Goal: Task Accomplishment & Management: Manage account settings

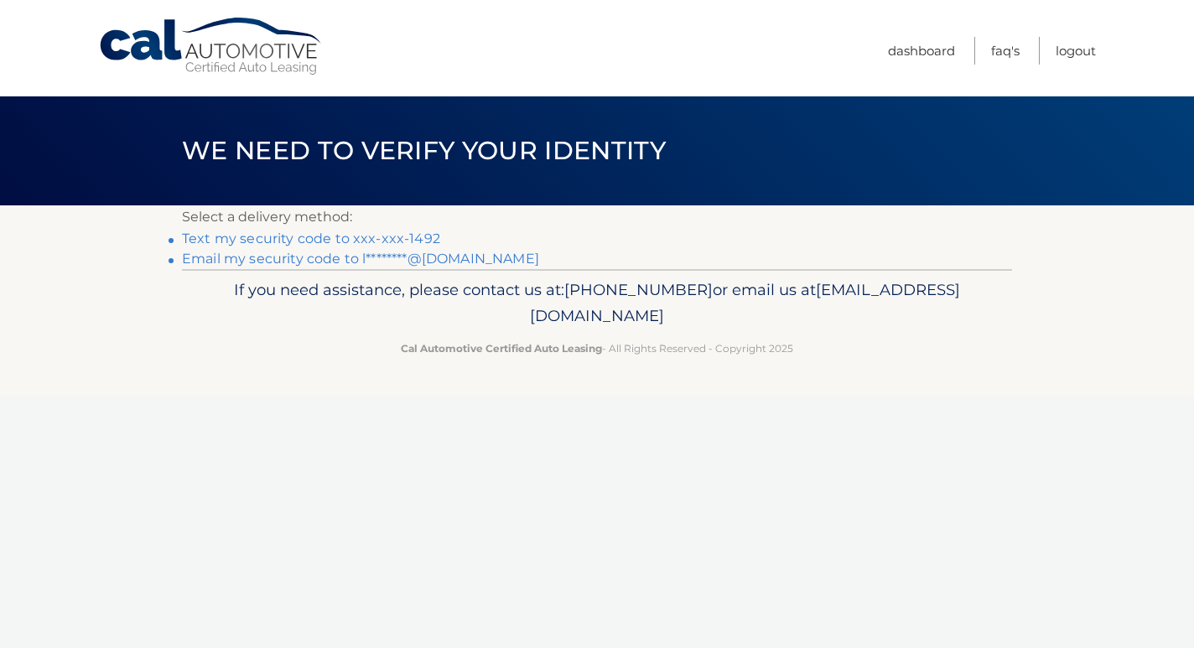
click at [340, 244] on link "Text my security code to xxx-xxx-1492" at bounding box center [311, 239] width 258 height 16
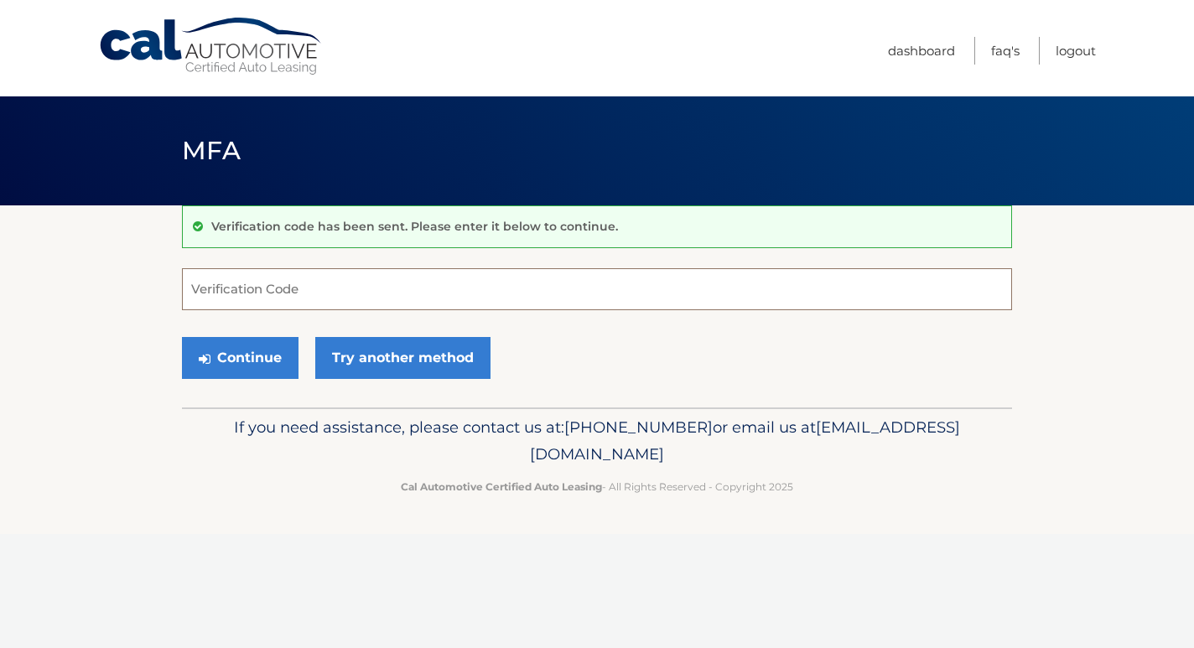
click at [299, 287] on input "Verification Code" at bounding box center [597, 289] width 830 height 42
type input "374554"
click at [252, 337] on button "Continue" at bounding box center [240, 358] width 117 height 42
click at [252, 350] on button "Continue" at bounding box center [240, 358] width 117 height 42
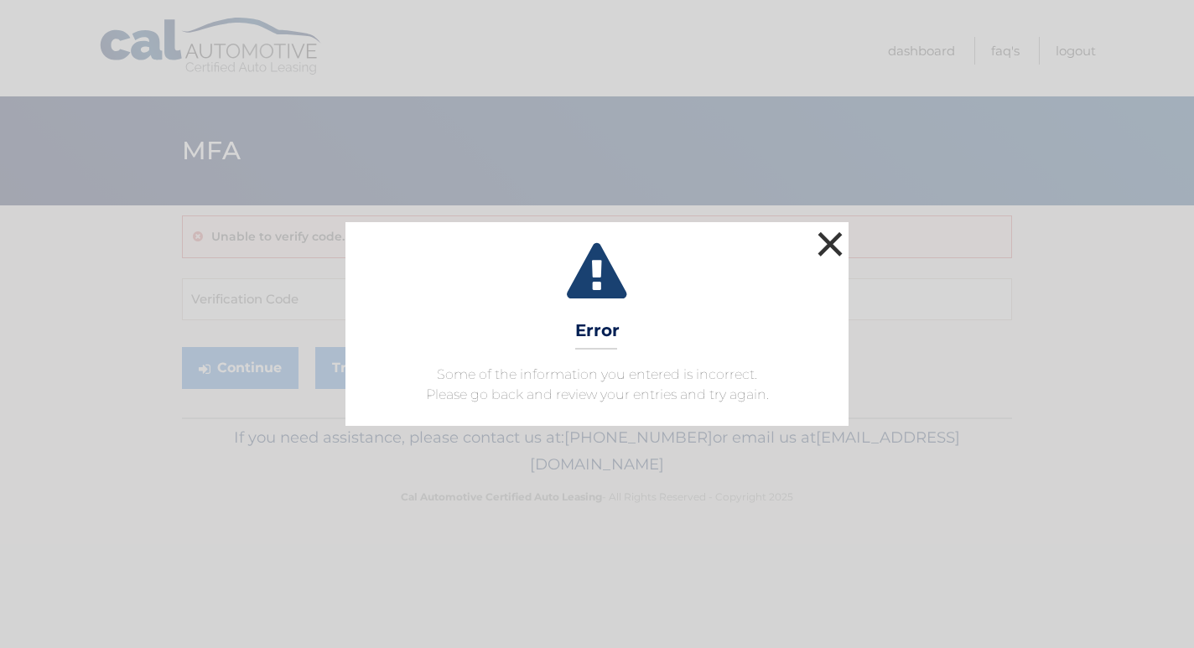
click at [826, 235] on button "×" at bounding box center [830, 244] width 34 height 34
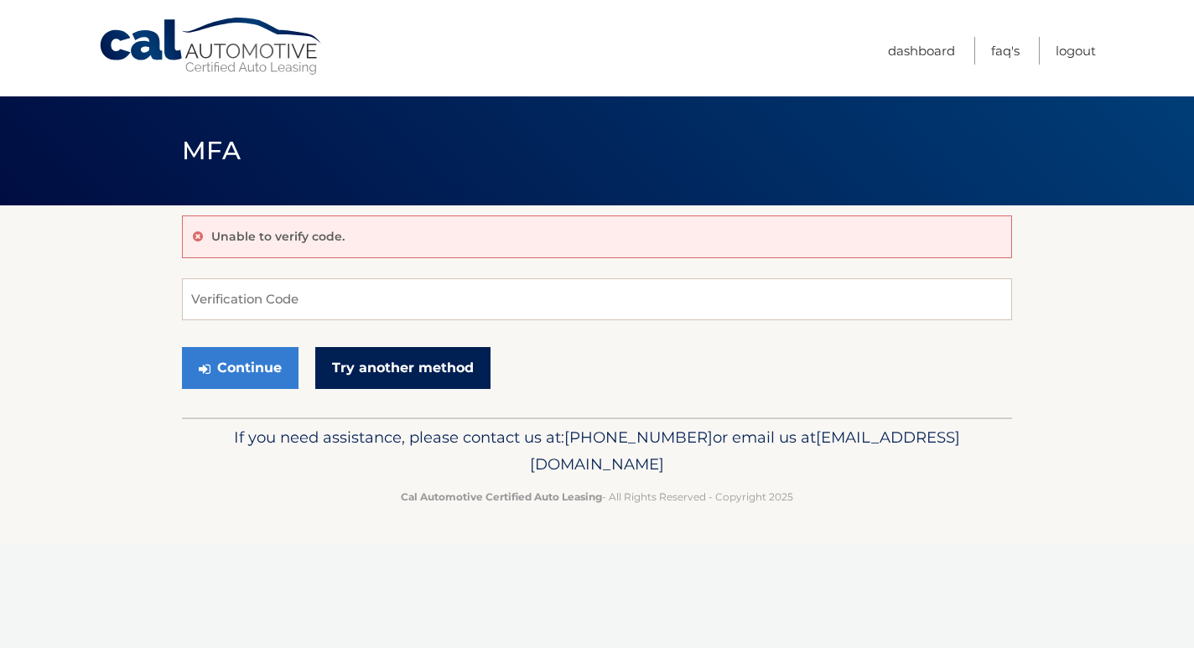
click at [400, 366] on link "Try another method" at bounding box center [402, 368] width 175 height 42
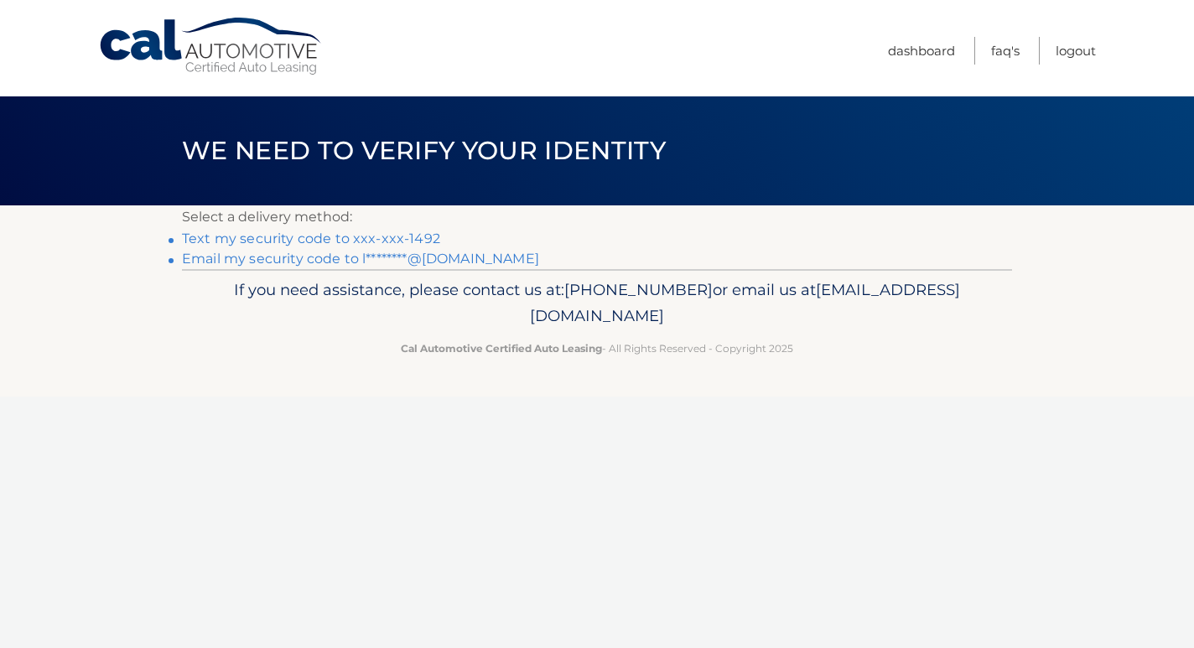
click at [324, 238] on link "Text my security code to xxx-xxx-1492" at bounding box center [311, 239] width 258 height 16
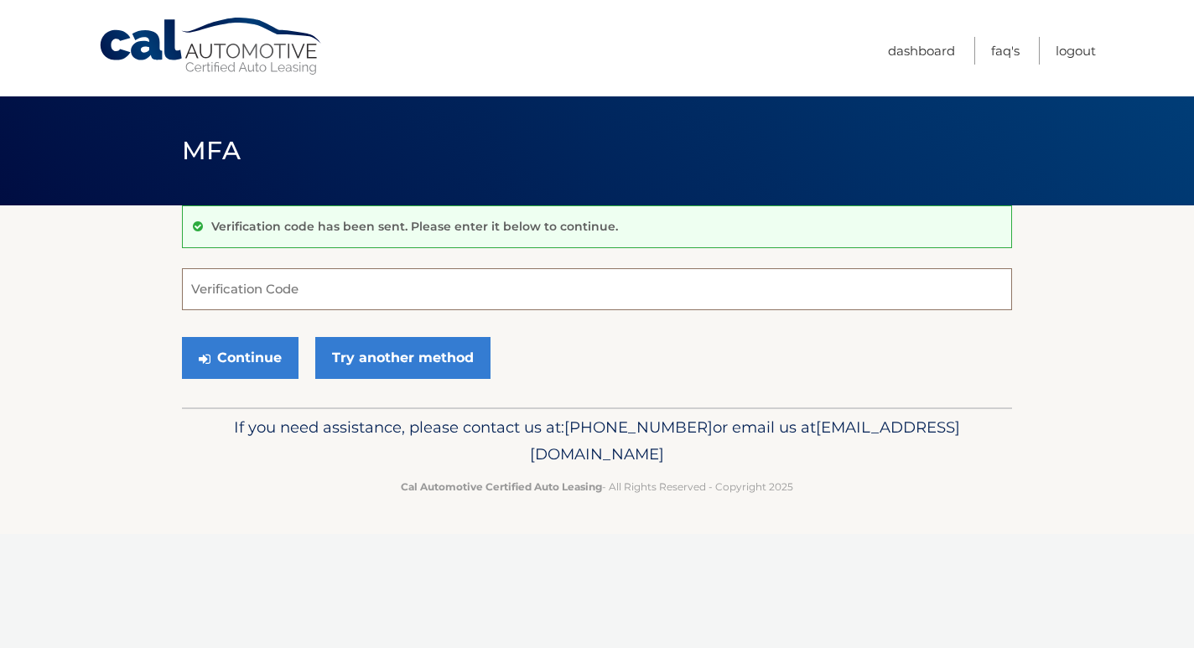
click at [330, 282] on input "Verification Code" at bounding box center [597, 289] width 830 height 42
type input "530842"
click at [210, 356] on icon "submit" at bounding box center [205, 358] width 12 height 13
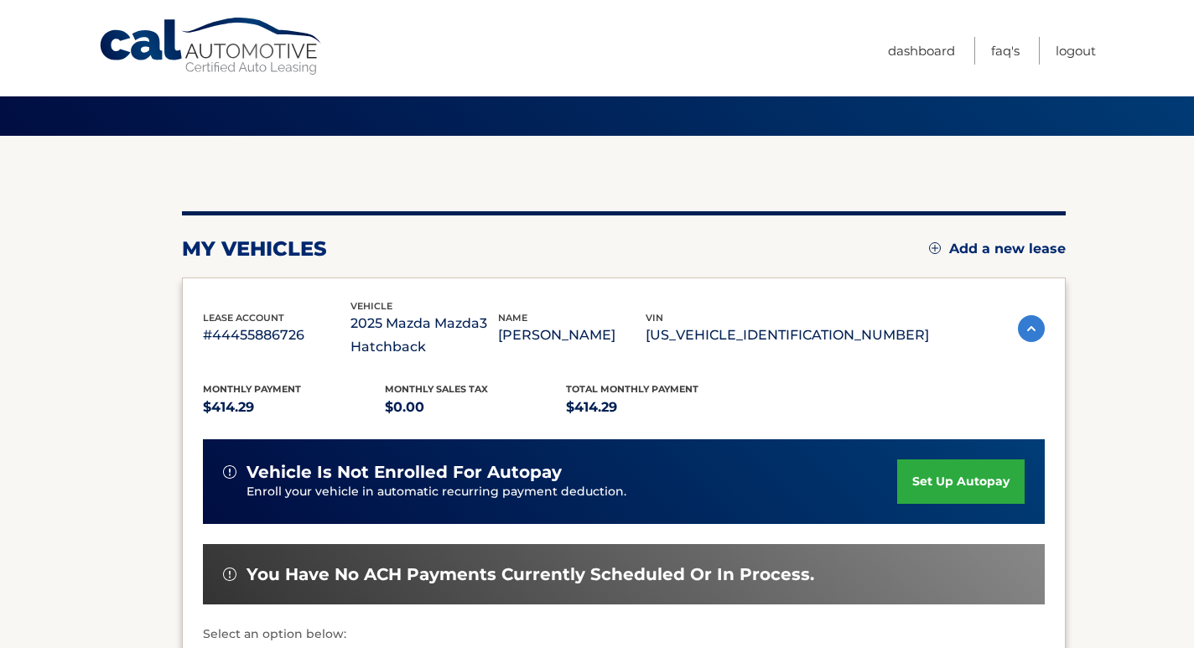
scroll to position [80, 0]
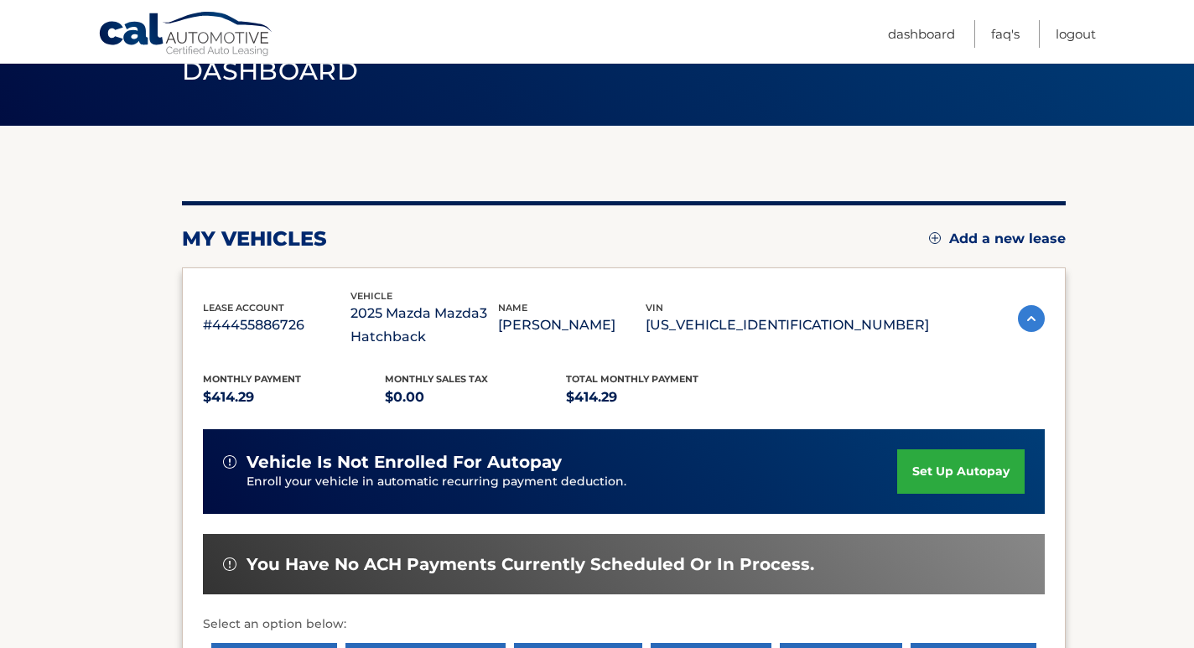
click at [979, 462] on link "set up autopay" at bounding box center [960, 471] width 127 height 44
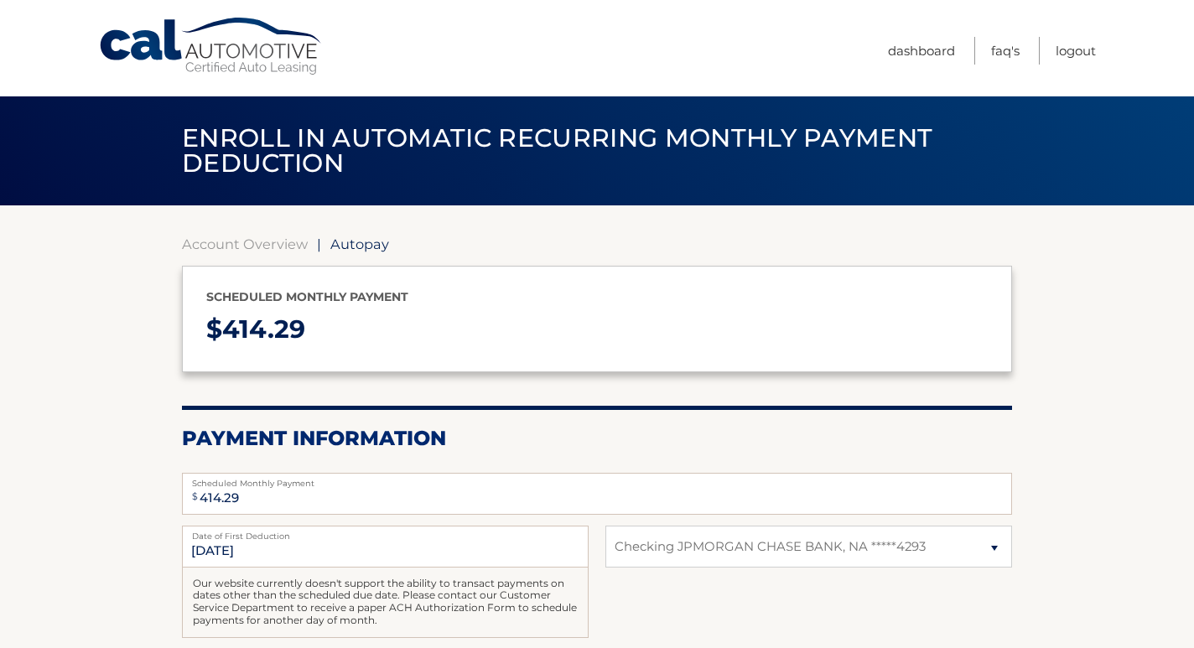
select select "NzMxYTcyZGEtNjZhYi00ZTU1LWIyODctMjZjMDM0ZWY3NjVk"
click at [926, 46] on link "Dashboard" at bounding box center [921, 51] width 67 height 28
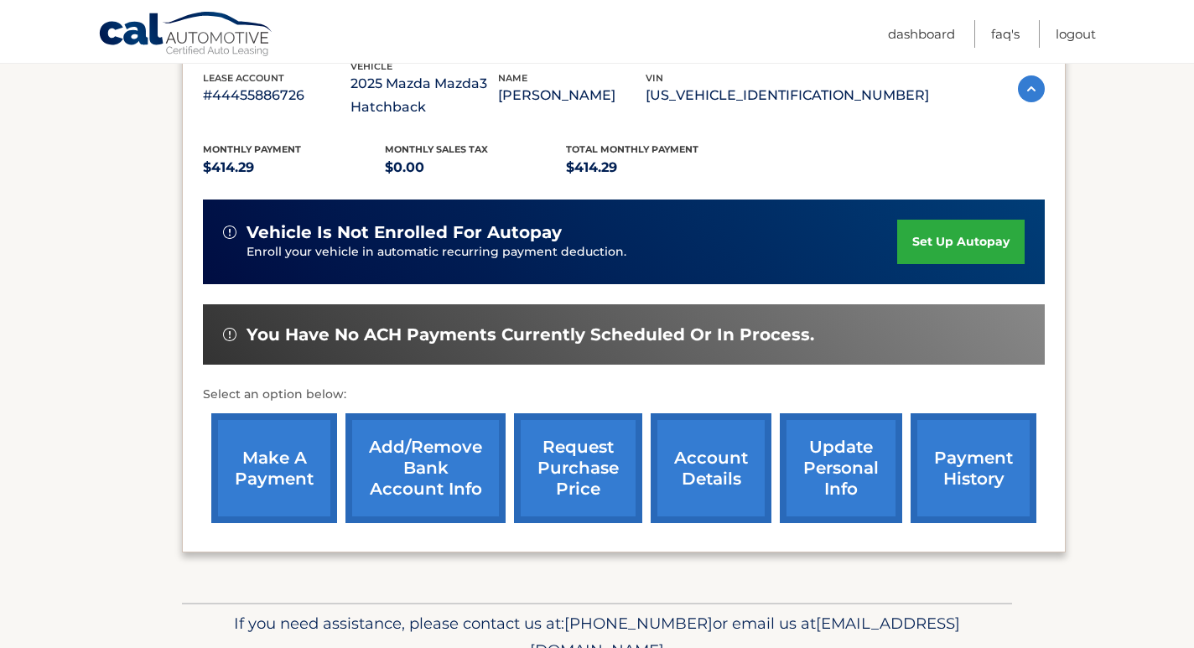
scroll to position [312, 0]
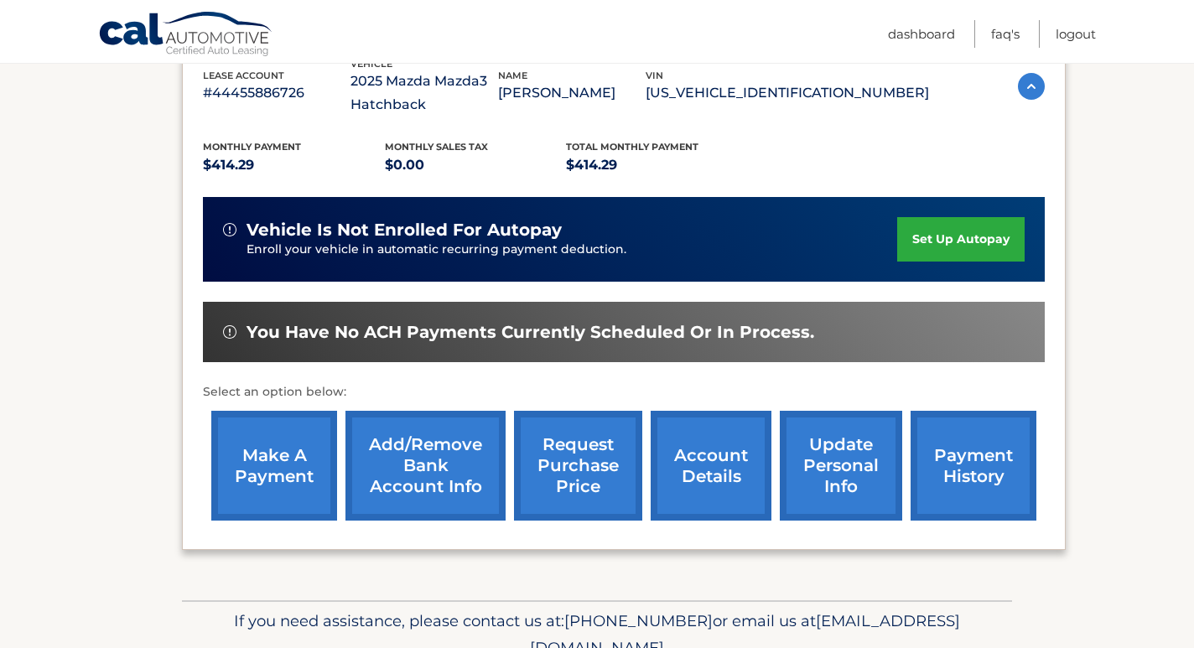
click at [705, 454] on link "account details" at bounding box center [711, 466] width 121 height 110
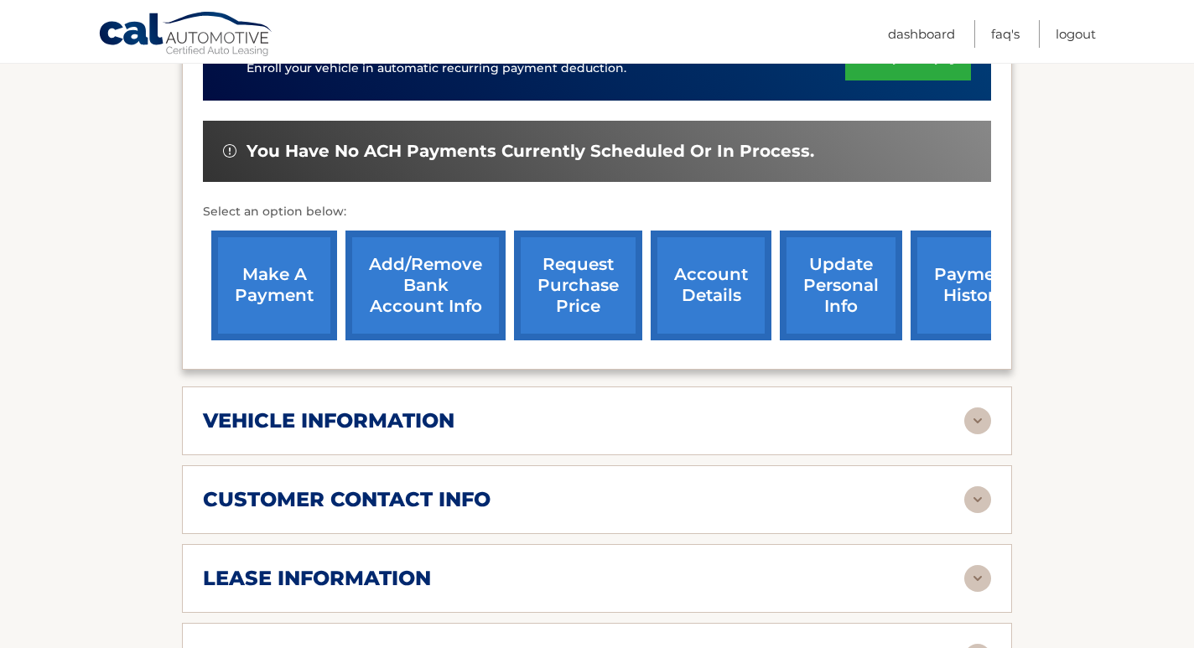
scroll to position [531, 0]
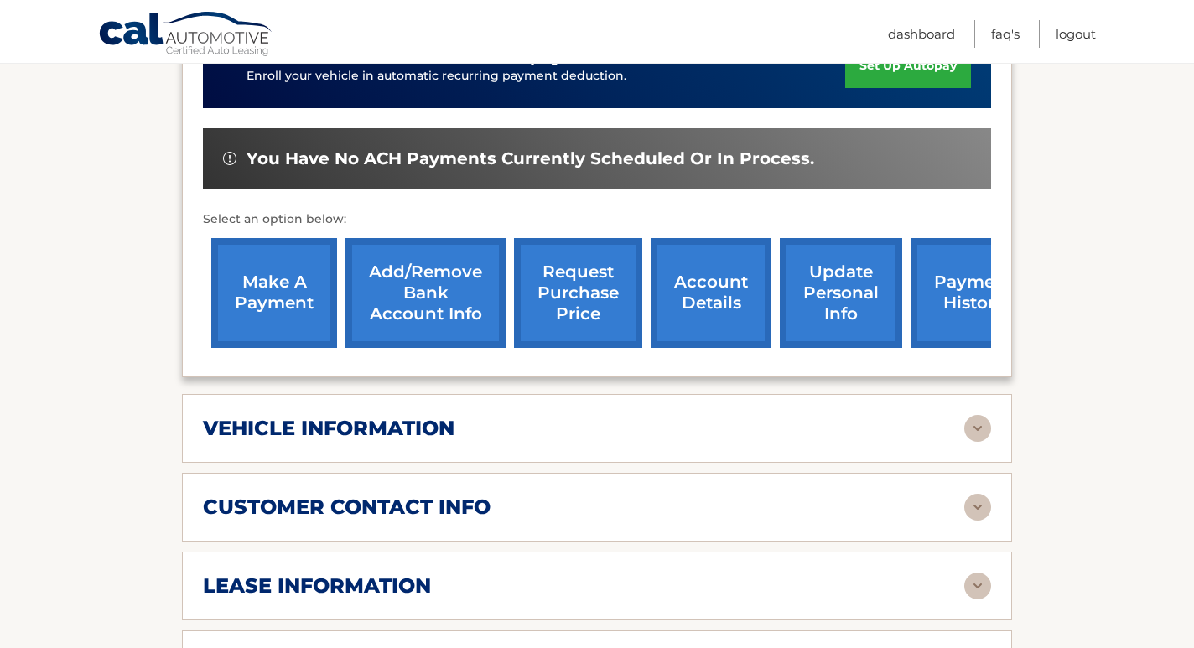
click at [946, 298] on link "payment history" at bounding box center [974, 293] width 126 height 110
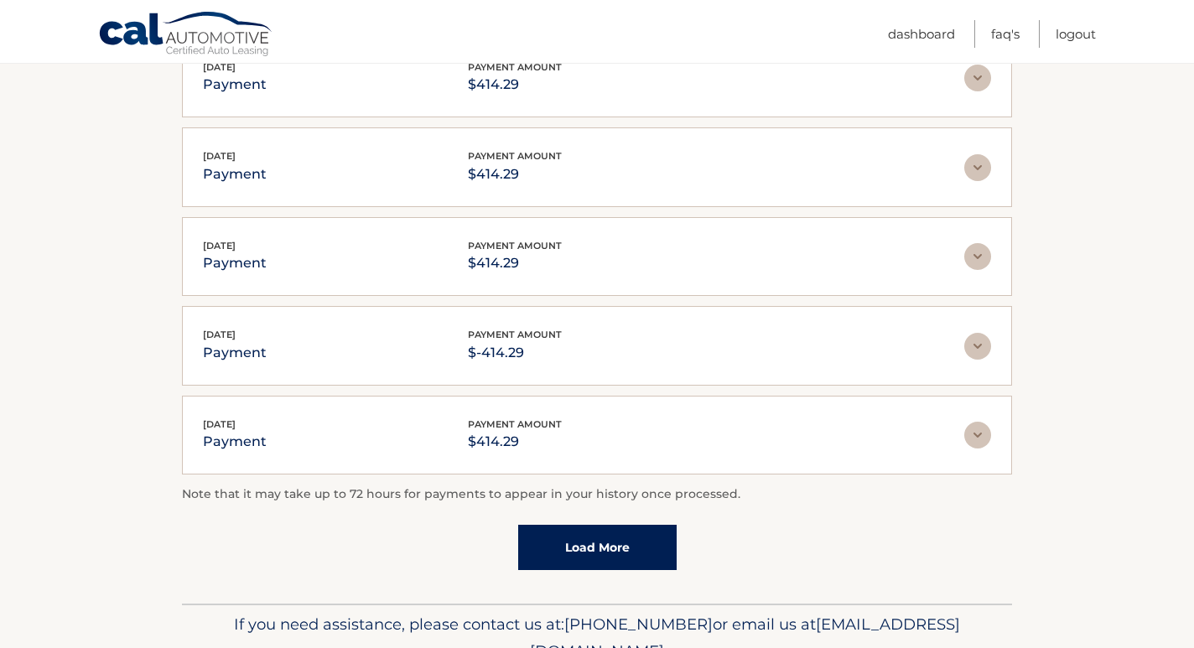
scroll to position [375, 0]
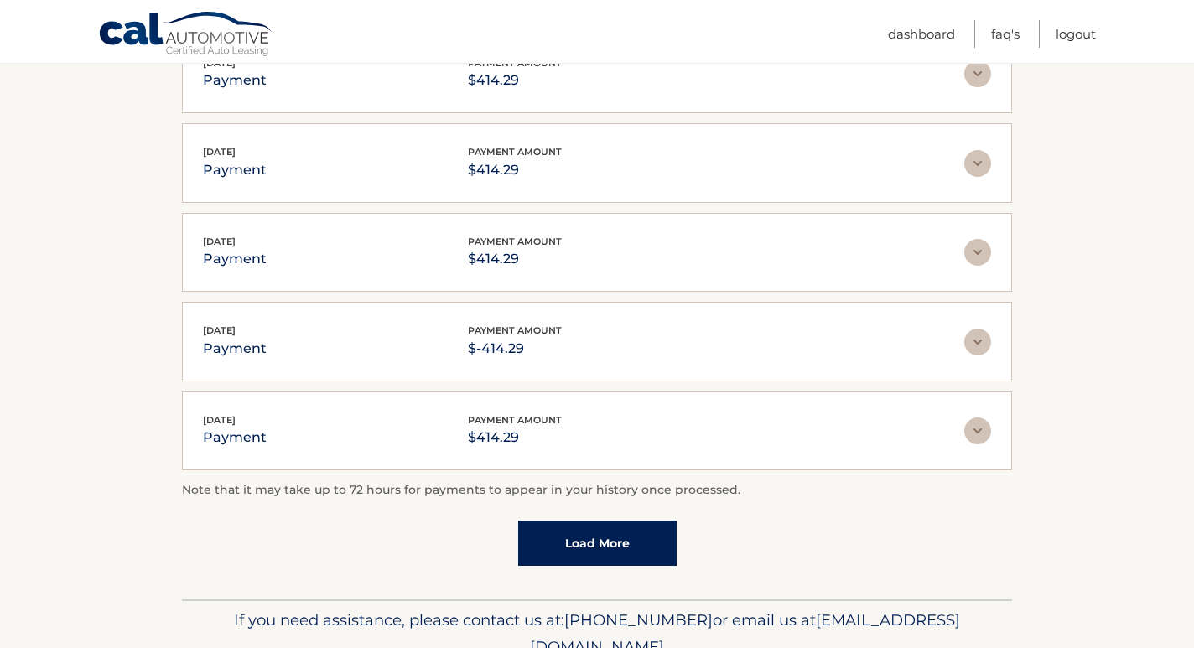
click at [655, 539] on link "Load More" at bounding box center [597, 543] width 158 height 45
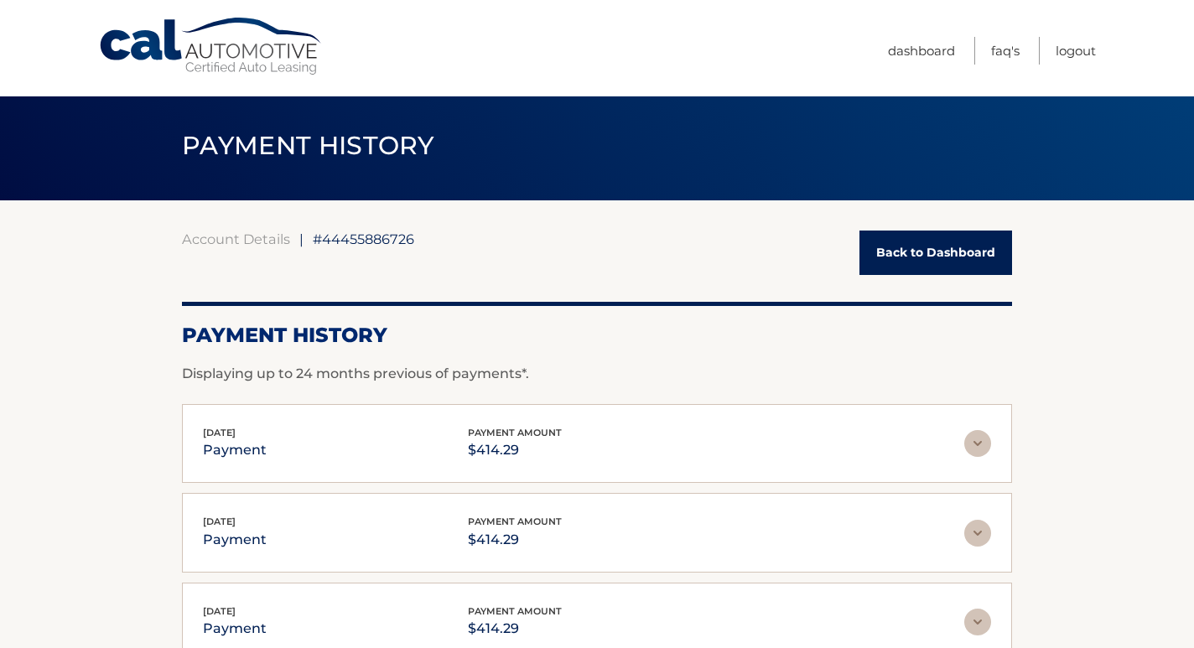
scroll to position [0, 0]
